Goal: Navigation & Orientation: Find specific page/section

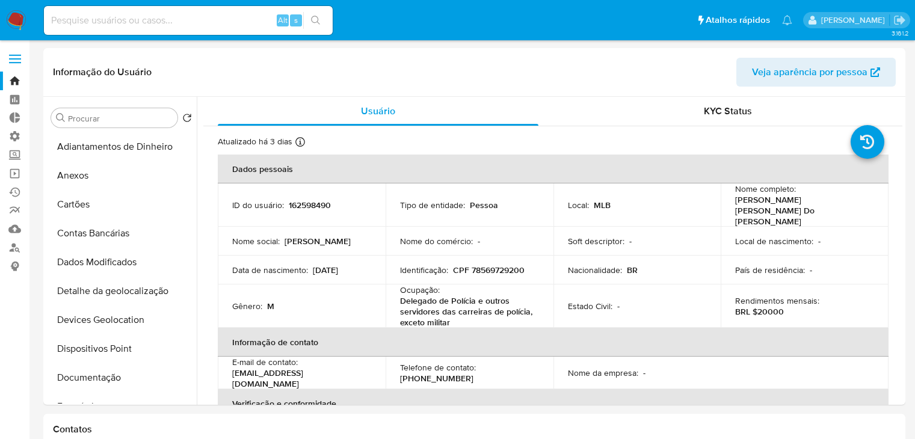
select select "10"
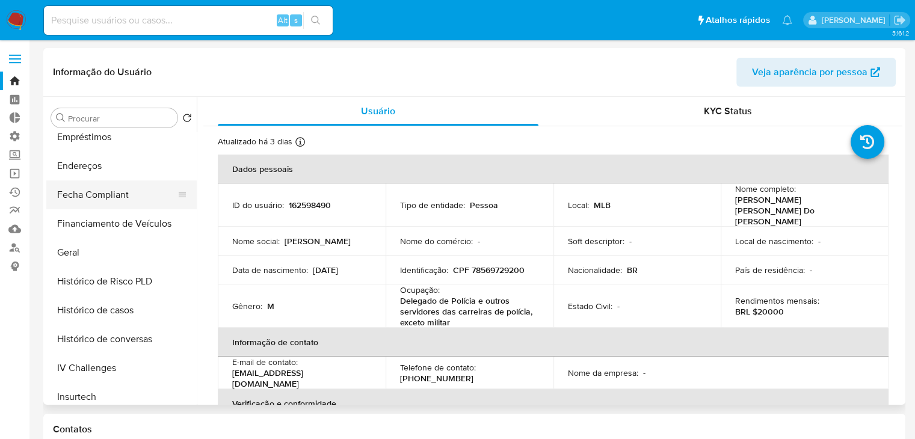
click at [142, 200] on button "Fecha Compliant" at bounding box center [116, 194] width 141 height 29
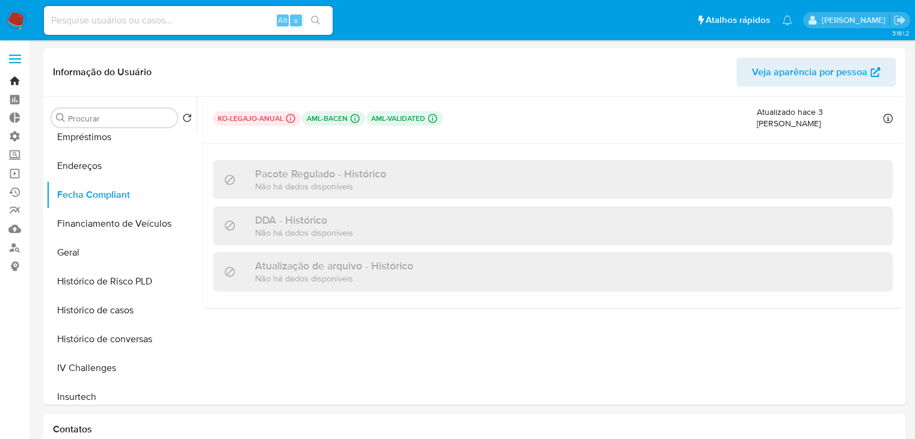
click at [13, 87] on link "Bandeja" at bounding box center [71, 81] width 143 height 19
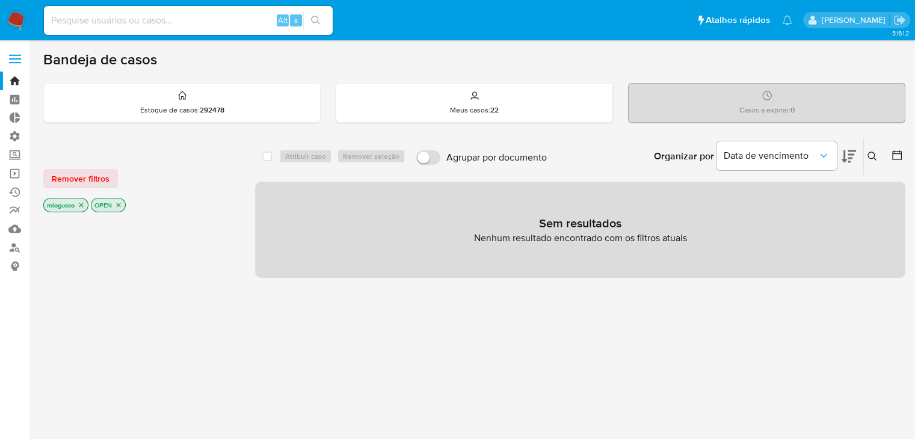
click at [84, 203] on icon "close-filter" at bounding box center [81, 205] width 4 height 4
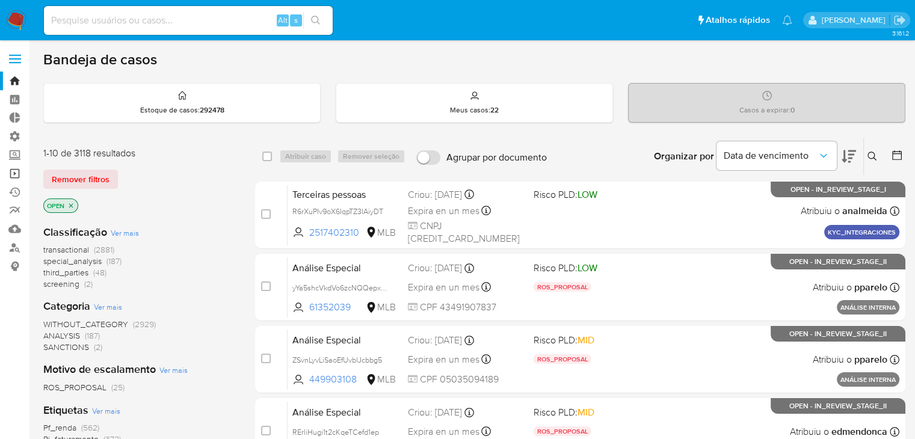
click at [14, 176] on link "Operações em massa" at bounding box center [71, 173] width 143 height 19
